Goal: Entertainment & Leisure: Consume media (video, audio)

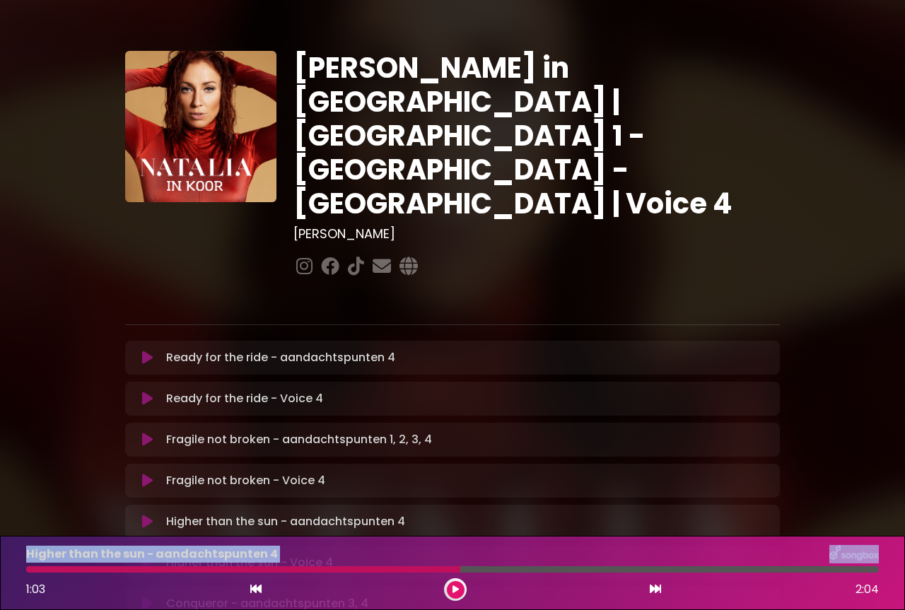
click at [148, 515] on icon at bounding box center [147, 522] width 11 height 14
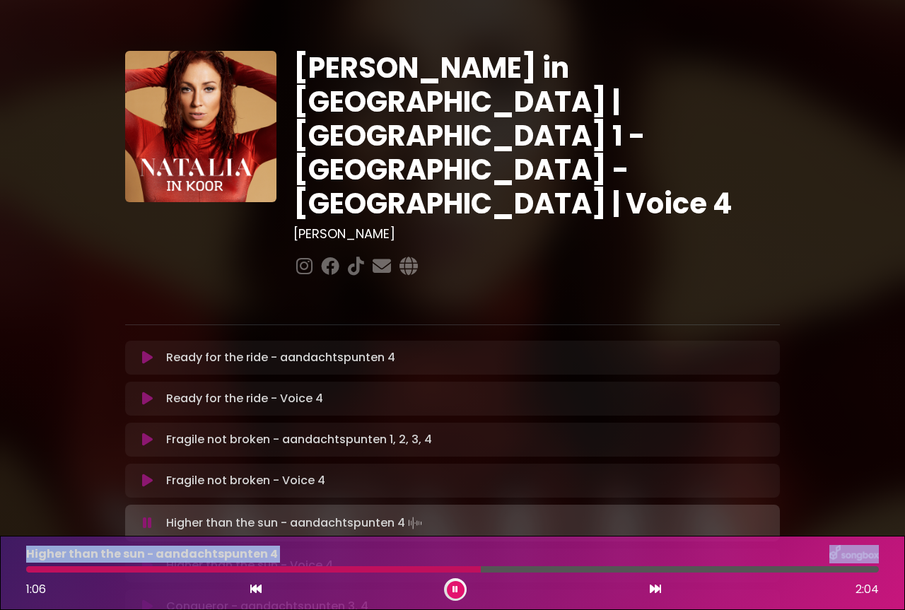
click at [261, 589] on icon at bounding box center [255, 589] width 11 height 11
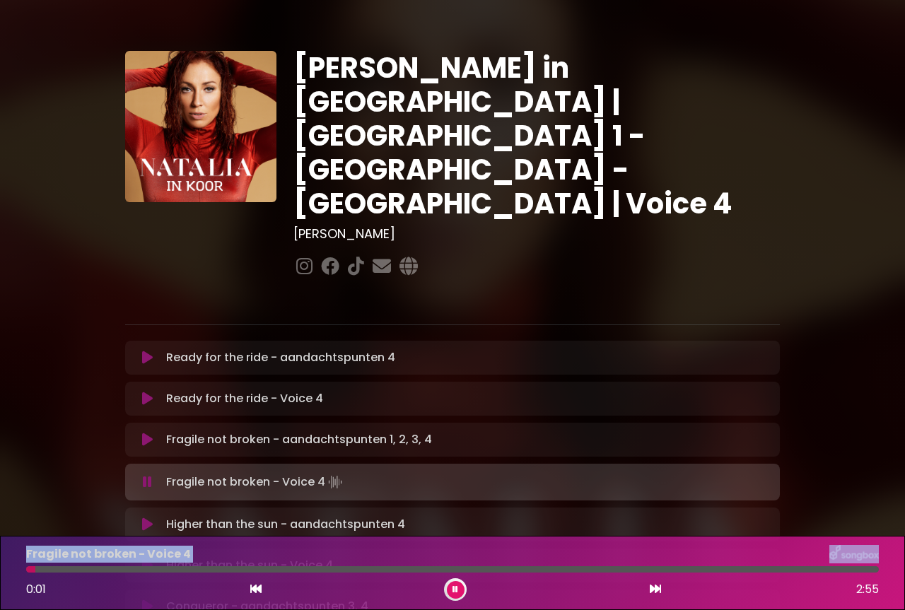
click at [146, 518] on icon at bounding box center [147, 525] width 11 height 14
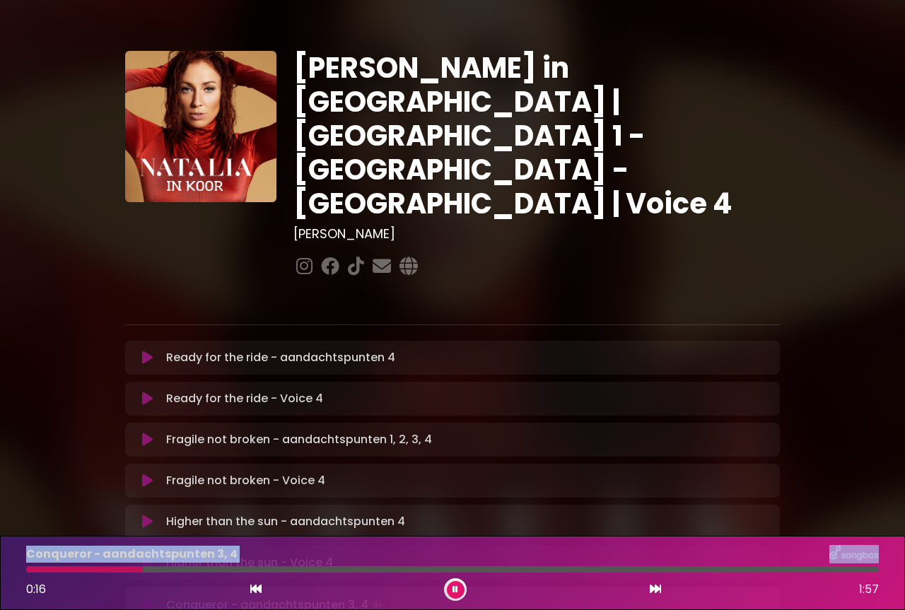
click at [142, 556] on icon at bounding box center [147, 563] width 11 height 14
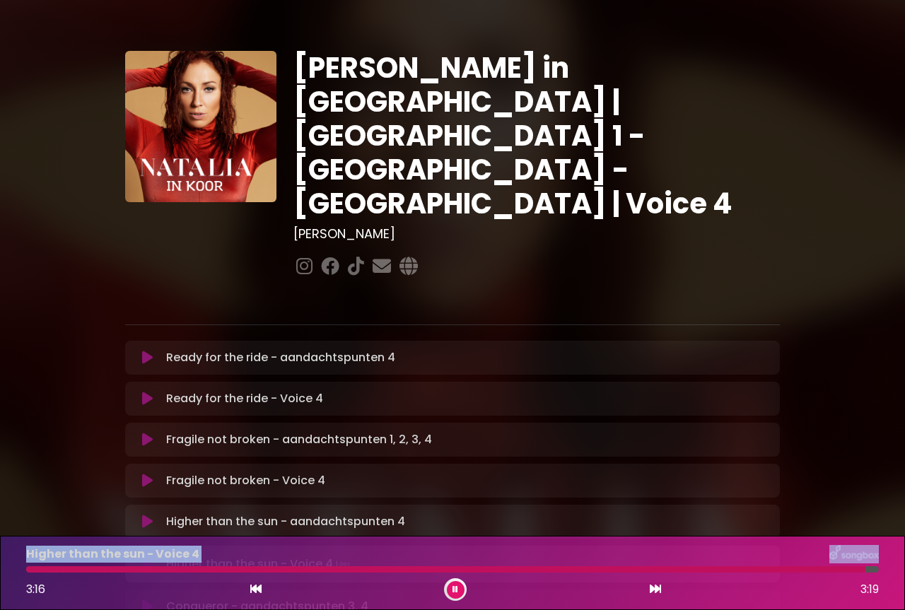
click at [458, 593] on button at bounding box center [456, 590] width 18 height 18
click at [148, 597] on icon at bounding box center [147, 604] width 11 height 14
click at [255, 590] on icon at bounding box center [255, 589] width 11 height 11
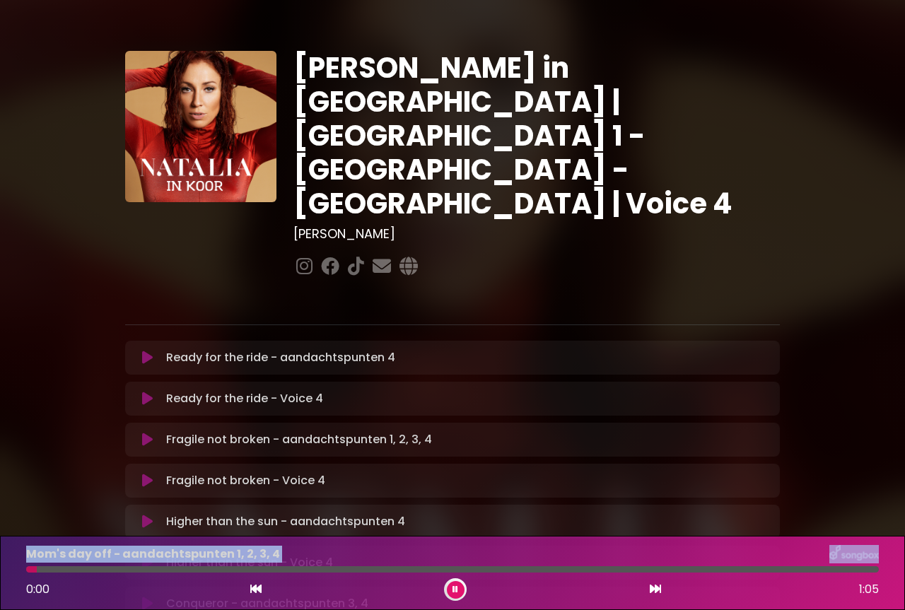
click at [255, 590] on icon at bounding box center [255, 589] width 11 height 11
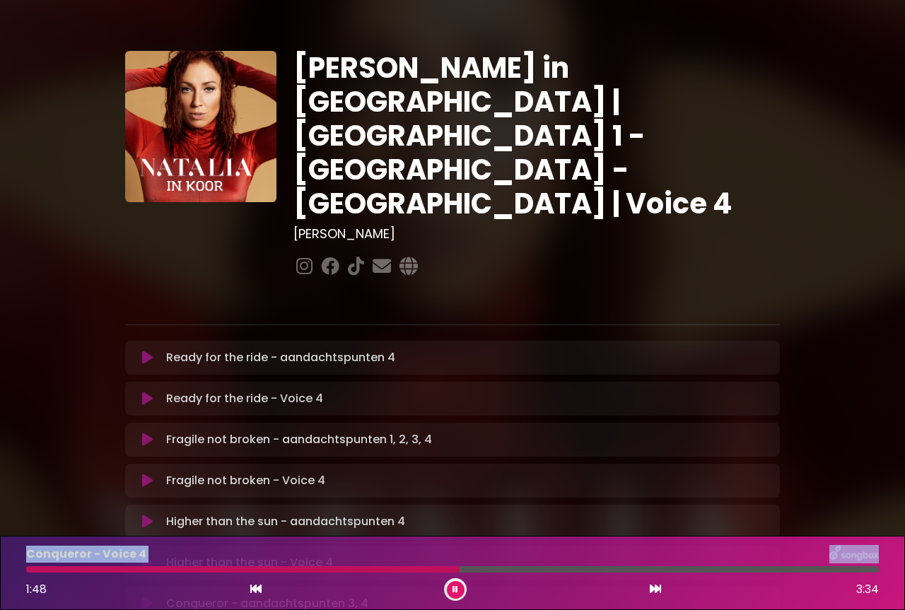
click at [459, 591] on button at bounding box center [456, 590] width 18 height 18
click at [652, 590] on icon at bounding box center [655, 589] width 11 height 11
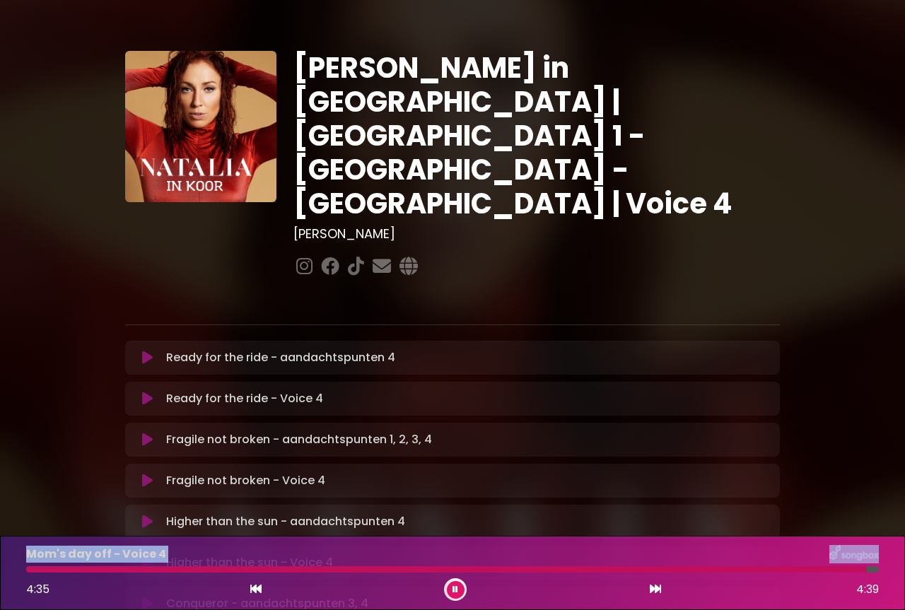
click at [257, 593] on icon at bounding box center [255, 589] width 11 height 11
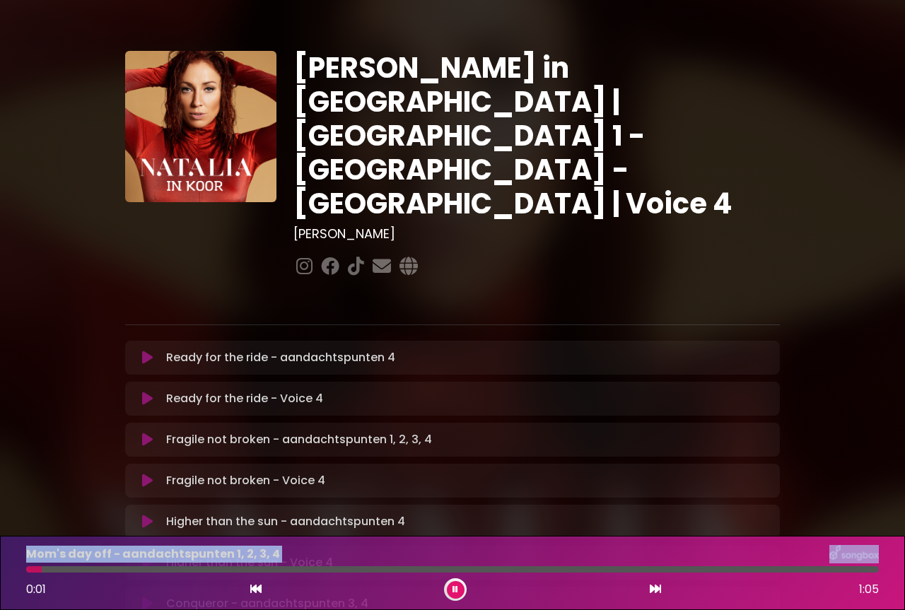
click at [651, 591] on icon at bounding box center [655, 589] width 11 height 11
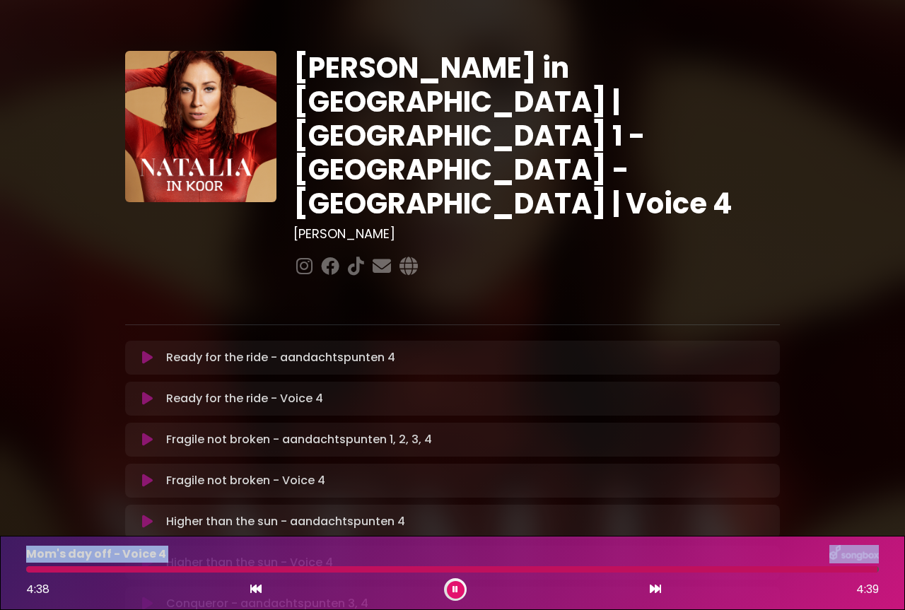
click at [457, 586] on icon at bounding box center [456, 590] width 6 height 8
click at [657, 588] on icon at bounding box center [655, 589] width 11 height 11
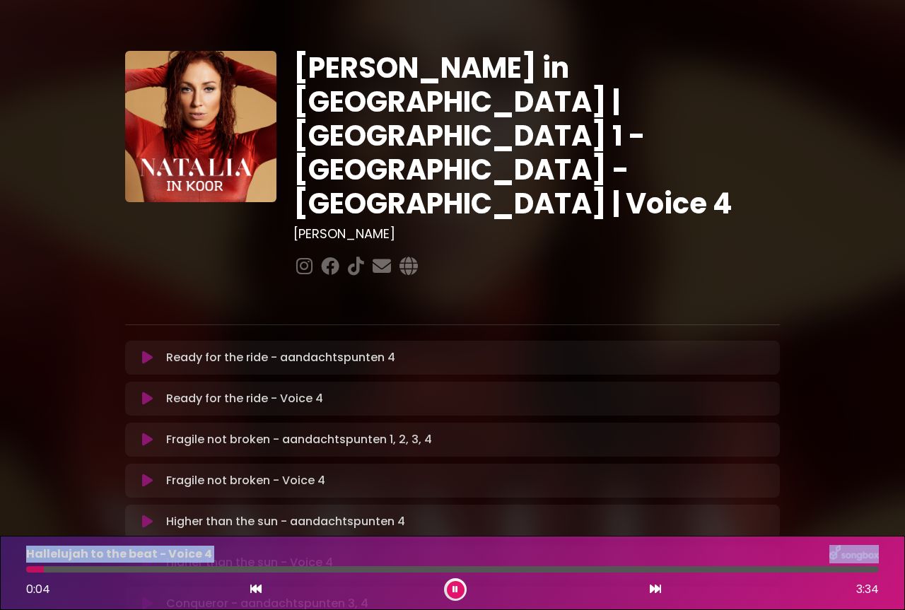
click at [262, 587] on button at bounding box center [256, 590] width 13 height 18
click at [256, 592] on icon at bounding box center [255, 589] width 11 height 11
click at [656, 591] on icon at bounding box center [655, 589] width 11 height 11
click at [254, 589] on icon at bounding box center [255, 589] width 11 height 11
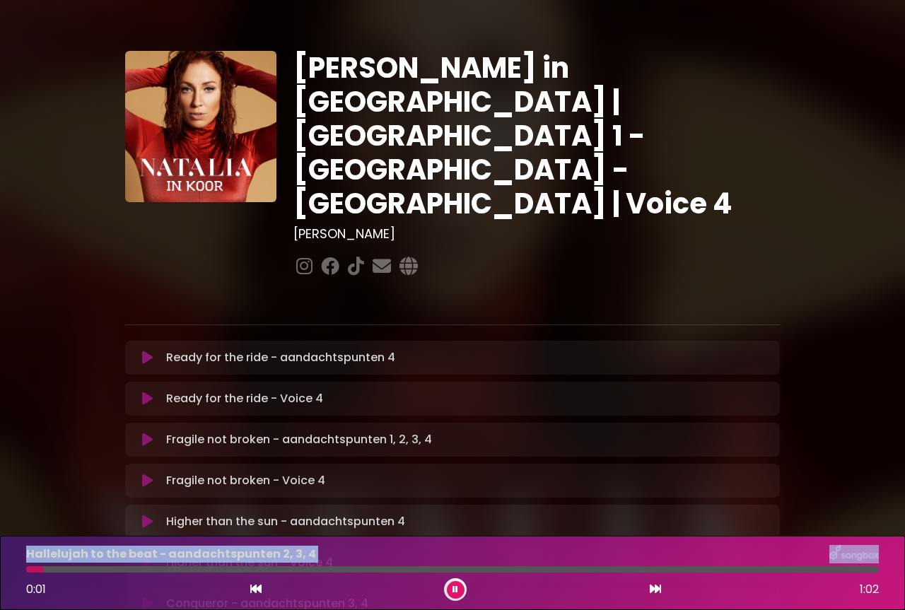
click at [654, 593] on icon at bounding box center [655, 589] width 11 height 11
click at [260, 586] on icon at bounding box center [255, 589] width 11 height 11
click at [658, 589] on icon at bounding box center [655, 589] width 11 height 11
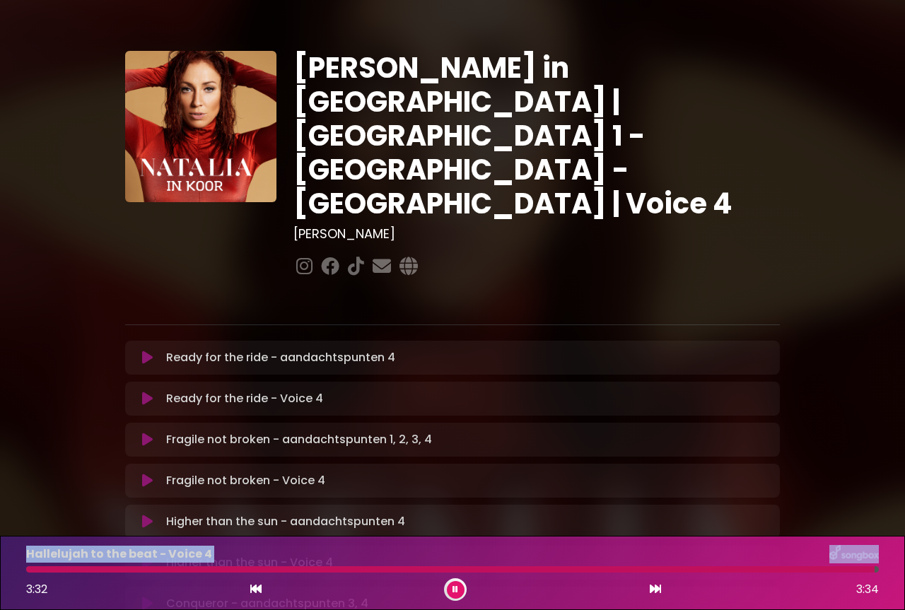
click at [451, 586] on button at bounding box center [456, 590] width 18 height 18
click at [654, 595] on icon at bounding box center [655, 589] width 11 height 11
click at [262, 594] on button at bounding box center [256, 590] width 13 height 18
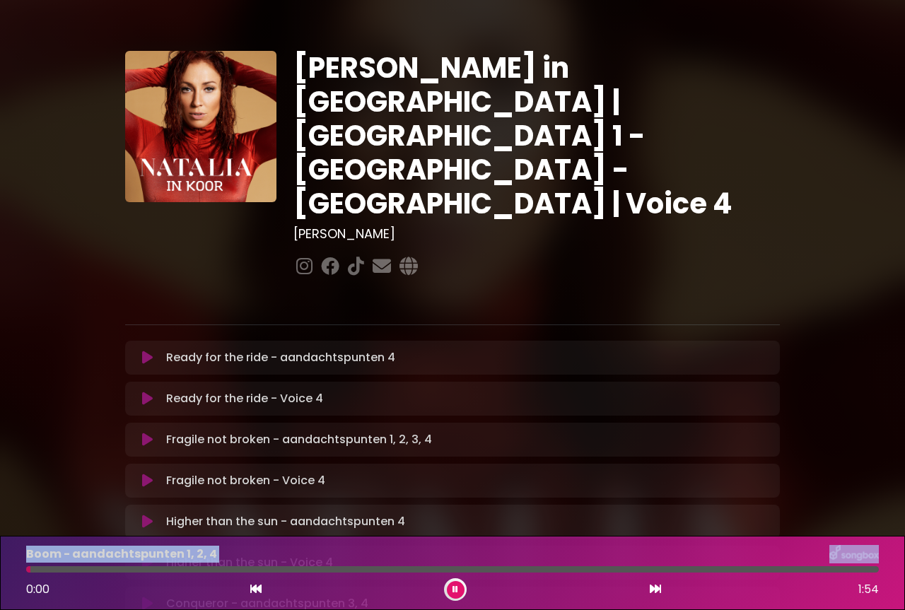
click at [658, 596] on button at bounding box center [655, 590] width 13 height 18
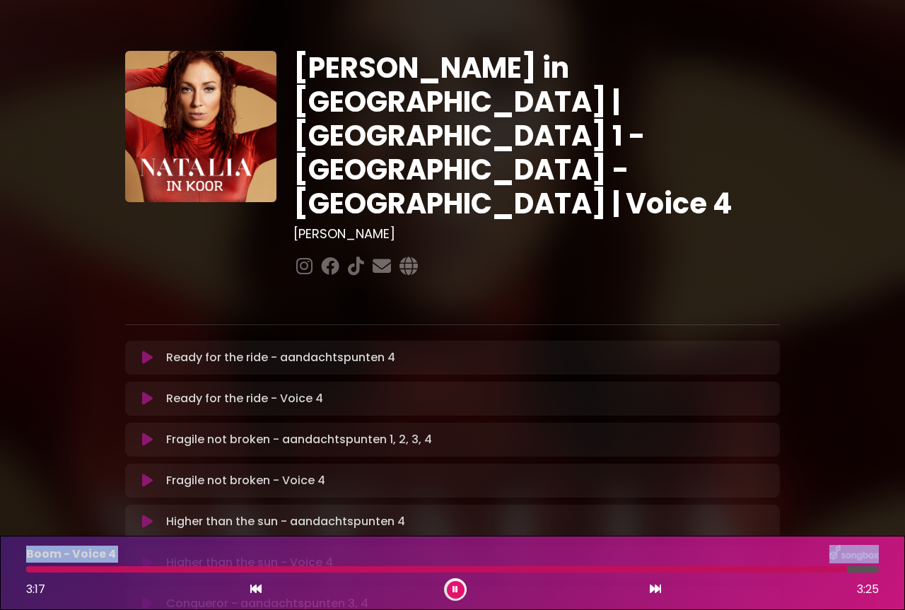
click at [455, 593] on icon at bounding box center [456, 590] width 6 height 8
